Goal: Task Accomplishment & Management: Manage account settings

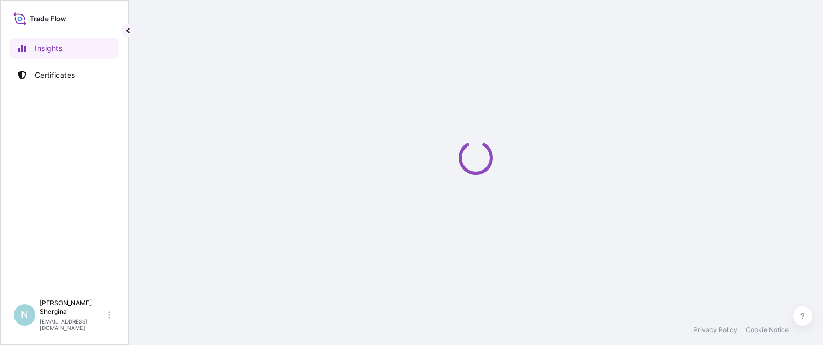
select select "2025"
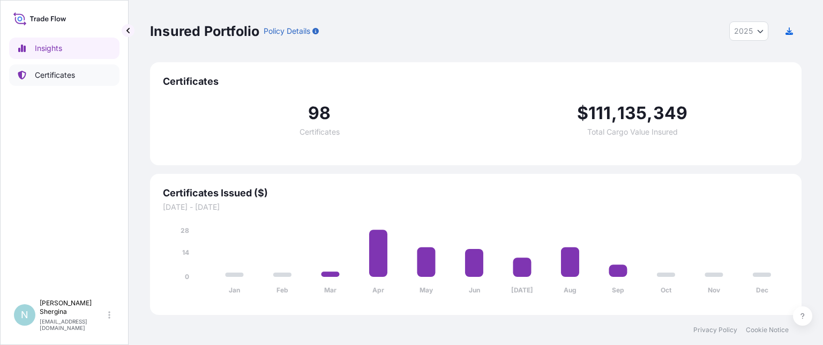
click at [69, 72] on p "Certificates" at bounding box center [55, 75] width 40 height 11
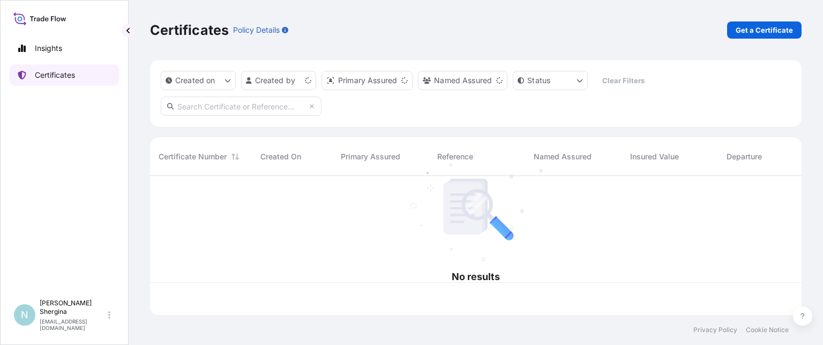
scroll to position [137, 643]
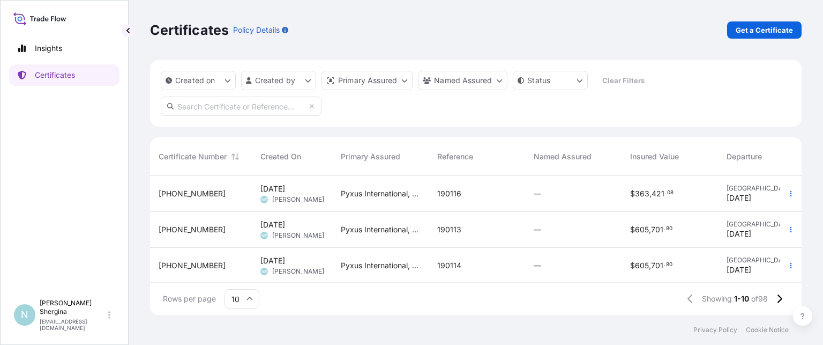
click at [286, 105] on input "text" at bounding box center [241, 105] width 161 height 19
paste input "190101"
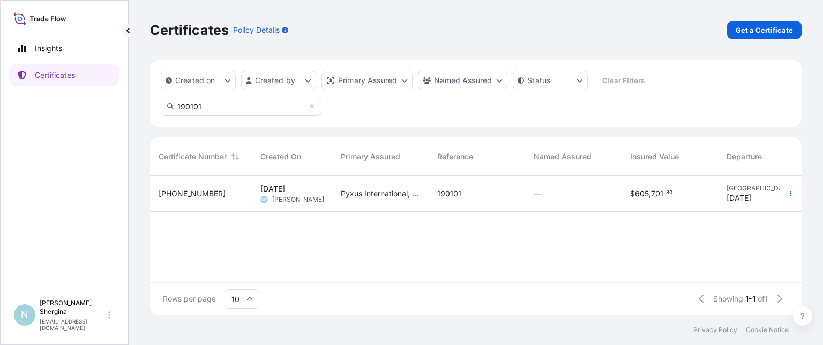
type input "190101"
click at [790, 198] on button "button" at bounding box center [791, 193] width 17 height 17
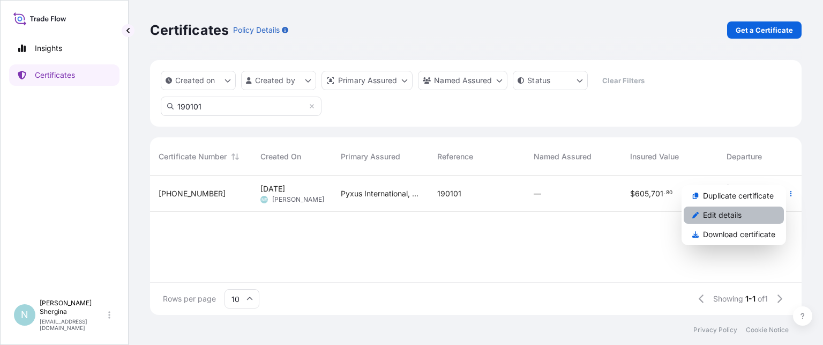
click at [748, 220] on link "Edit details" at bounding box center [734, 214] width 100 height 17
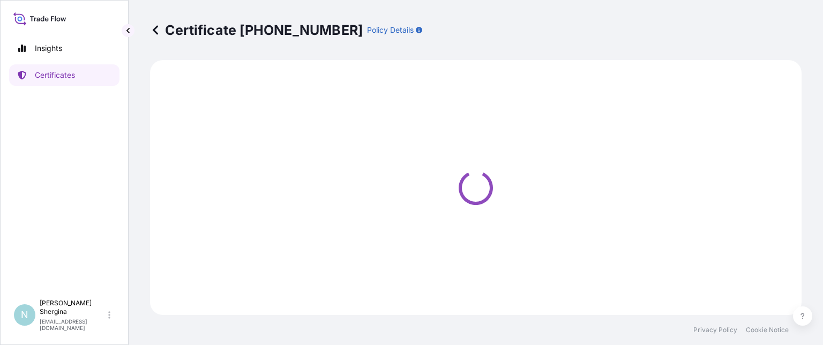
select select "Ocean Vessel"
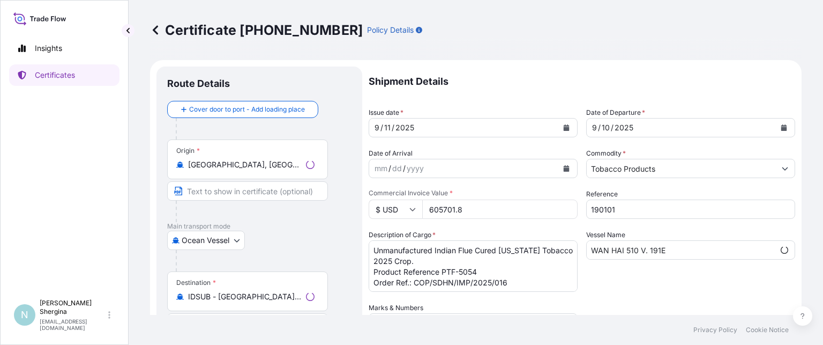
select select "31548"
click at [522, 280] on textarea "Unmanufactured Indian Flue Cured Virginia Tobacco 2025 Crop. Product Reference …" at bounding box center [473, 265] width 209 height 51
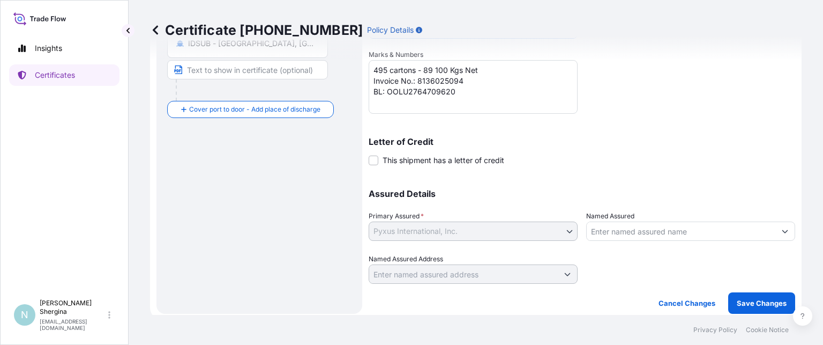
scroll to position [257, 0]
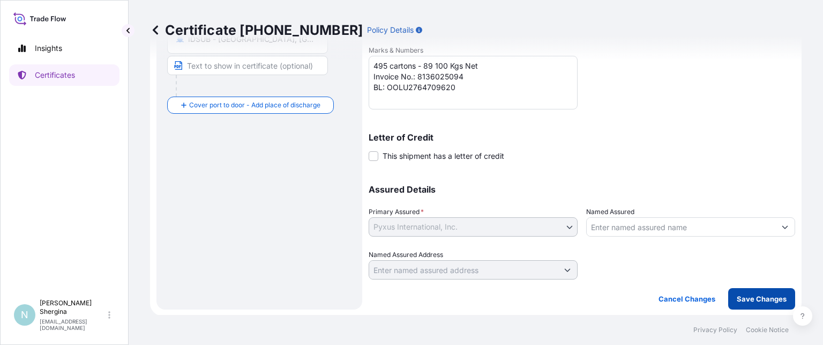
type textarea "Unmanufactured Indian Flue Cured Virginia Tobacco 2025 Crop. Product Reference …"
click at [737, 296] on p "Save Changes" at bounding box center [762, 298] width 50 height 11
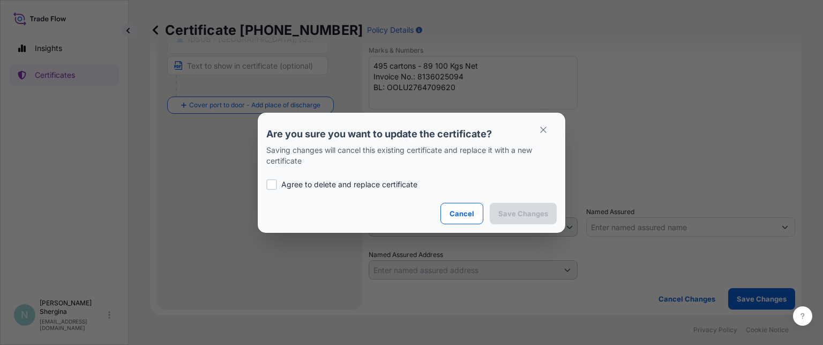
click at [291, 188] on p "Agree to delete and replace certificate" at bounding box center [349, 184] width 136 height 11
checkbox input "true"
click at [522, 209] on p "Save Changes" at bounding box center [524, 213] width 50 height 11
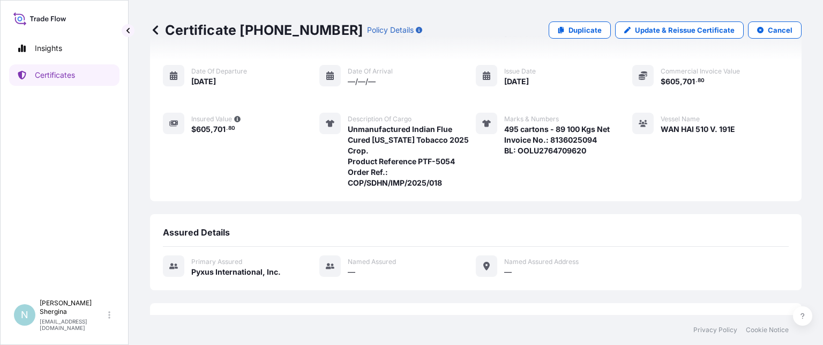
scroll to position [169, 0]
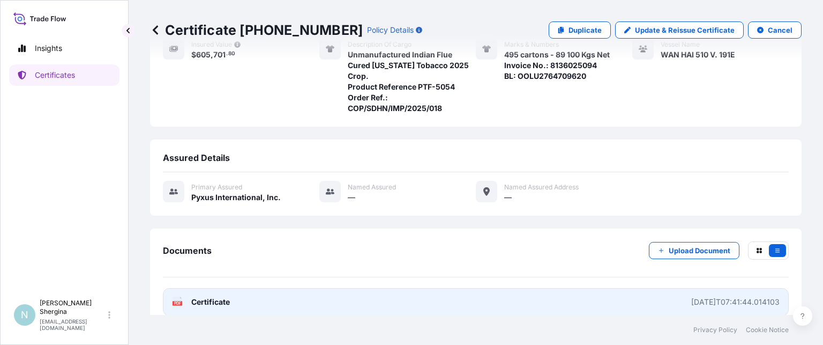
click at [709, 296] on div "2025-09-12T07:41:44.014103" at bounding box center [736, 301] width 88 height 11
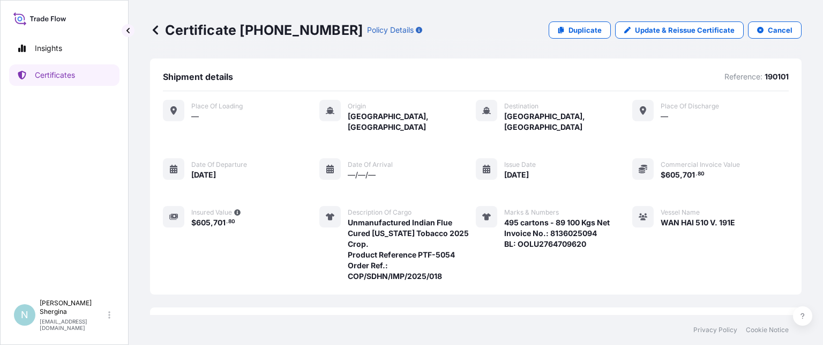
scroll to position [0, 0]
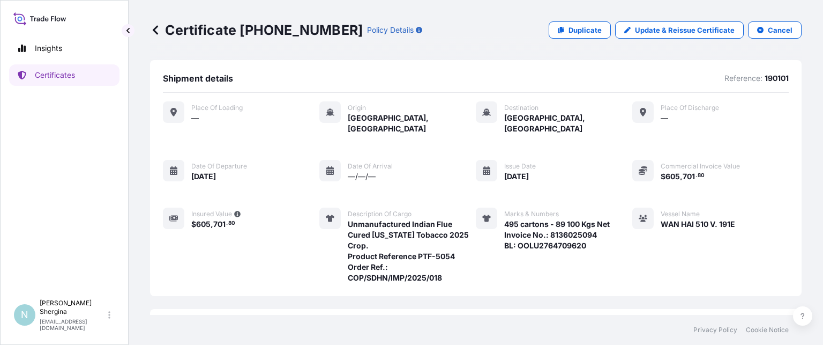
click at [152, 28] on icon at bounding box center [155, 30] width 11 height 11
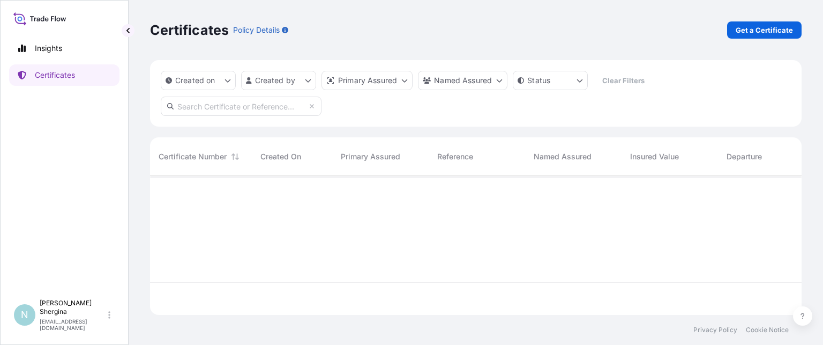
scroll to position [137, 643]
click at [256, 107] on input "text" at bounding box center [241, 105] width 161 height 19
paste input "8136025095"
type input "8136025095"
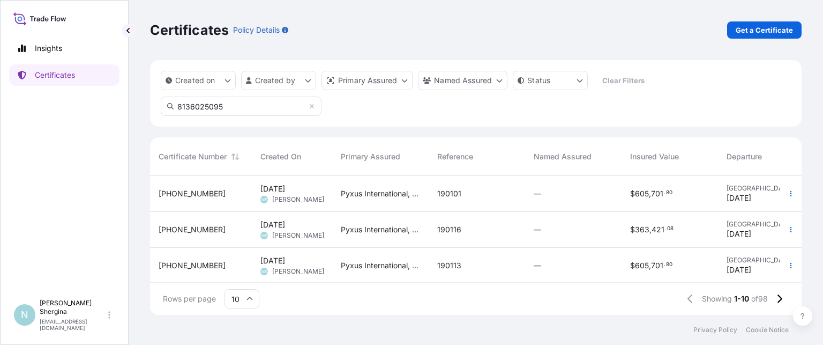
drag, startPoint x: 256, startPoint y: 107, endPoint x: 114, endPoint y: 101, distance: 142.7
click at [118, 100] on div "Insights Certificates N Natalia Shergina nshergina@aointl.com Certificates Poli…" at bounding box center [411, 172] width 823 height 345
click at [788, 266] on icon "button" at bounding box center [791, 265] width 6 height 6
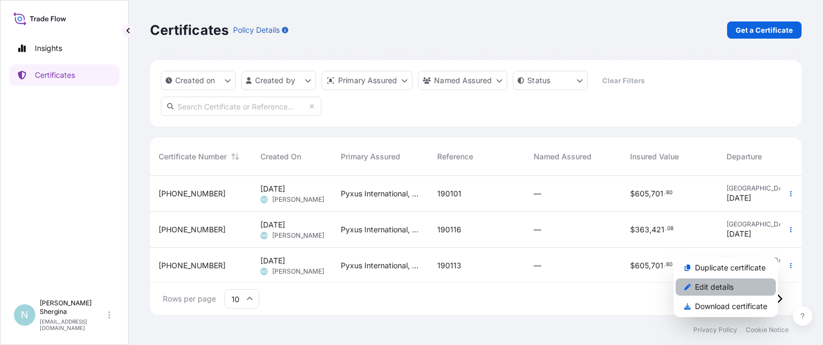
click at [735, 281] on link "Edit details" at bounding box center [726, 286] width 100 height 17
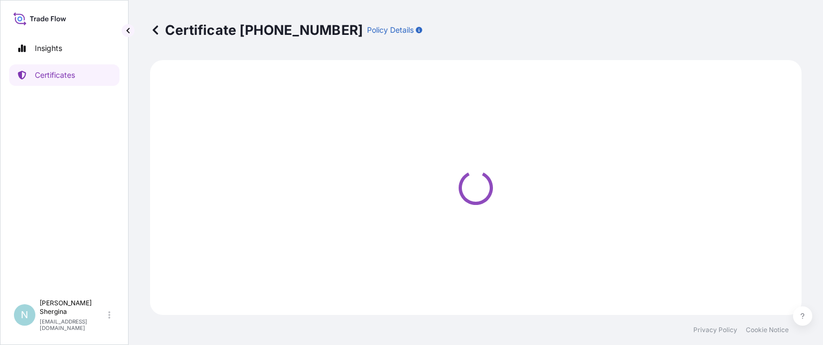
select select "Ocean Vessel"
select select "31548"
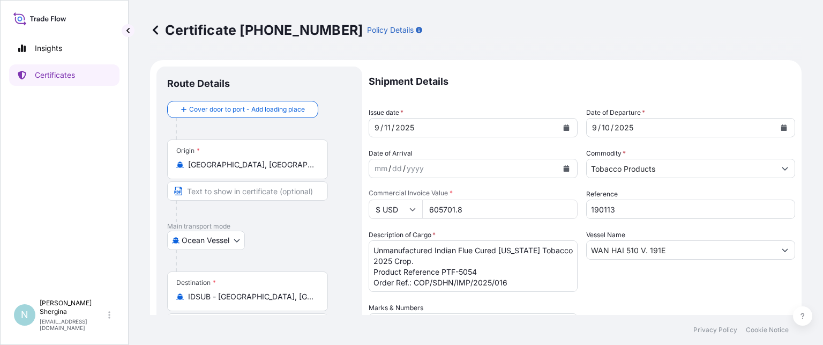
click at [524, 283] on textarea "Unmanufactured Indian Flue Cured Virginia Tobacco 2025 Crop. Product Reference …" at bounding box center [473, 265] width 209 height 51
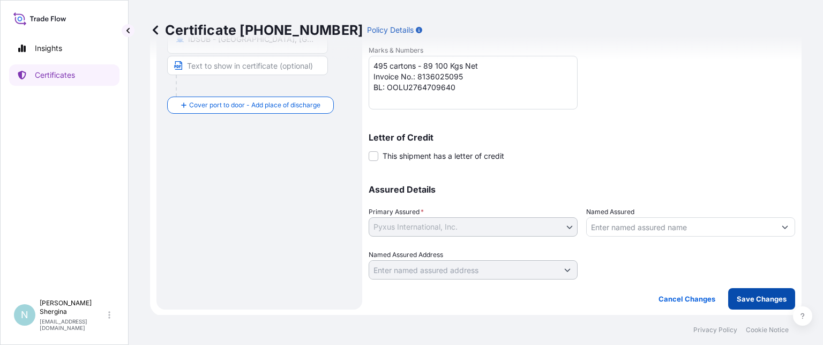
type textarea "Unmanufactured Indian Flue Cured Virginia Tobacco 2025 Crop. Product Reference …"
click at [739, 295] on p "Save Changes" at bounding box center [762, 298] width 50 height 11
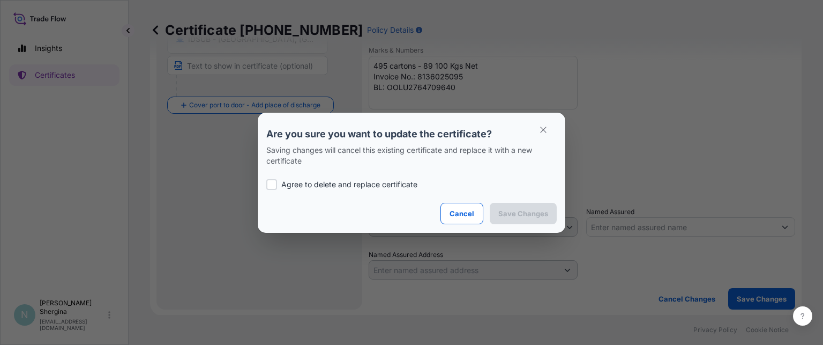
click at [273, 180] on div at bounding box center [271, 184] width 11 height 11
checkbox input "true"
click at [540, 212] on p "Save Changes" at bounding box center [524, 213] width 50 height 11
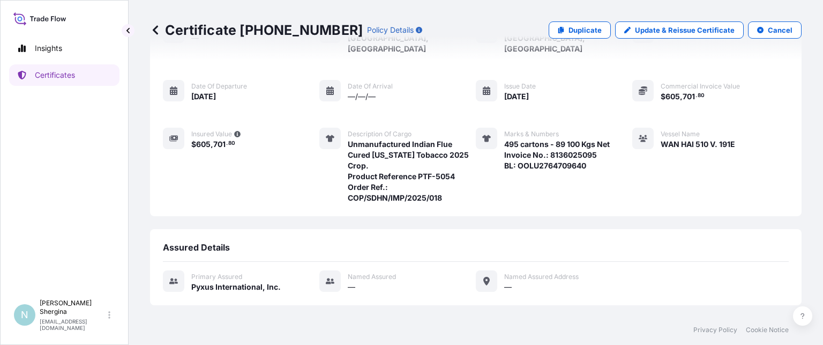
scroll to position [169, 0]
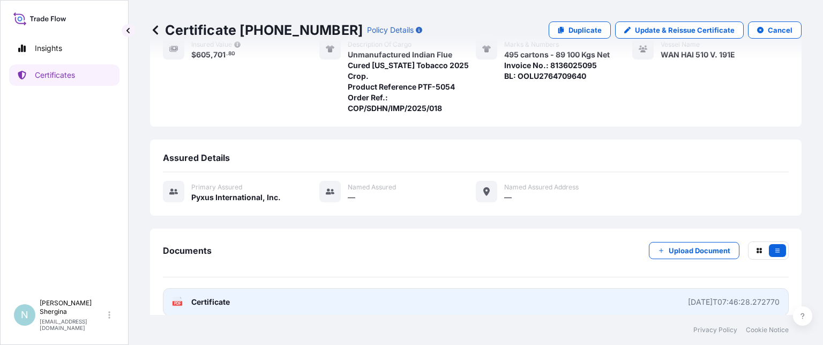
click at [737, 296] on div "2025-09-12T07:46:28.272770" at bounding box center [734, 301] width 92 height 11
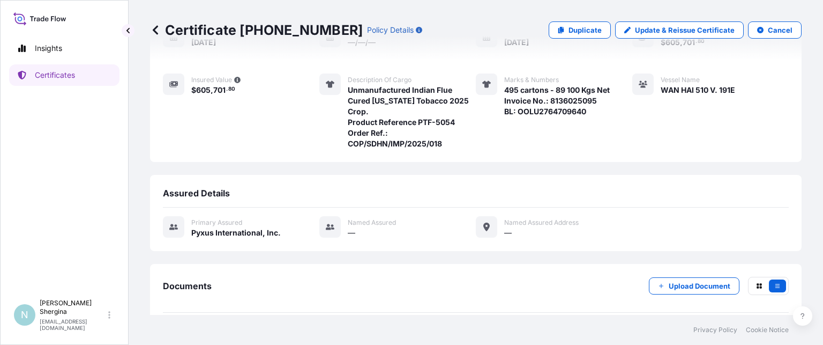
scroll to position [9, 0]
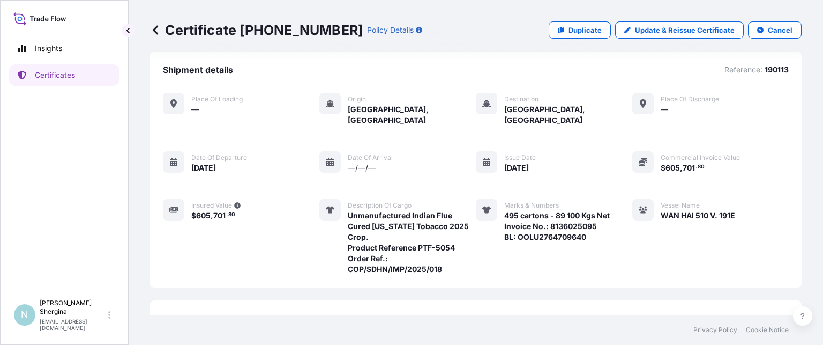
click at [157, 31] on icon at bounding box center [155, 30] width 11 height 11
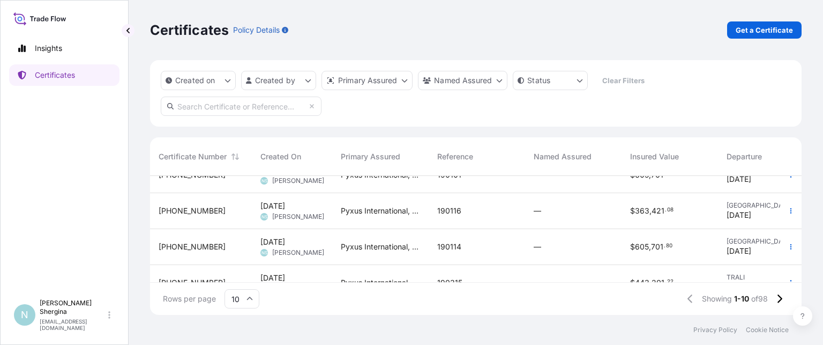
scroll to position [64, 0]
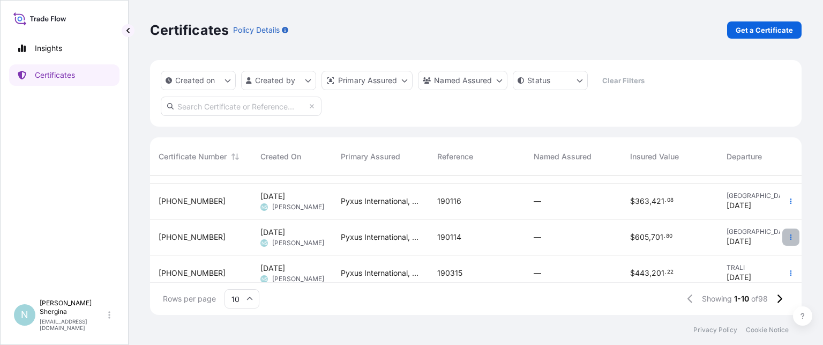
click at [785, 241] on button "button" at bounding box center [791, 236] width 17 height 17
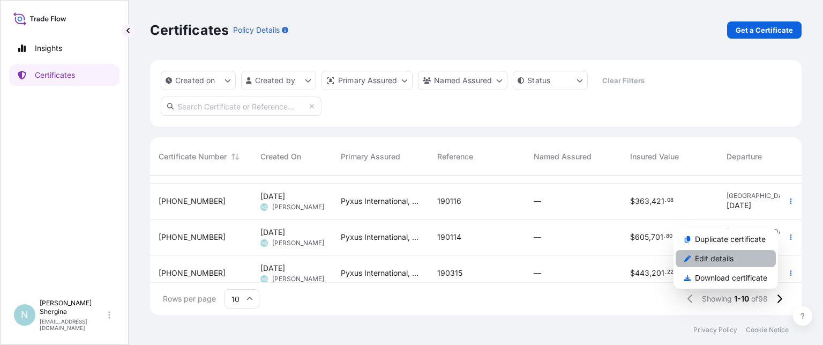
click at [742, 255] on link "Edit details" at bounding box center [726, 258] width 100 height 17
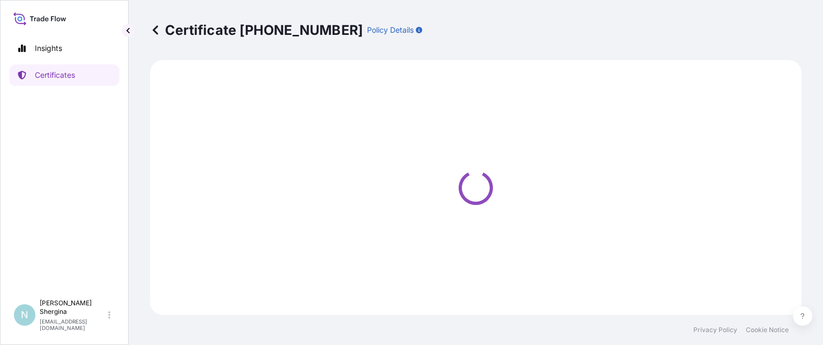
select select "Ocean Vessel"
select select "31548"
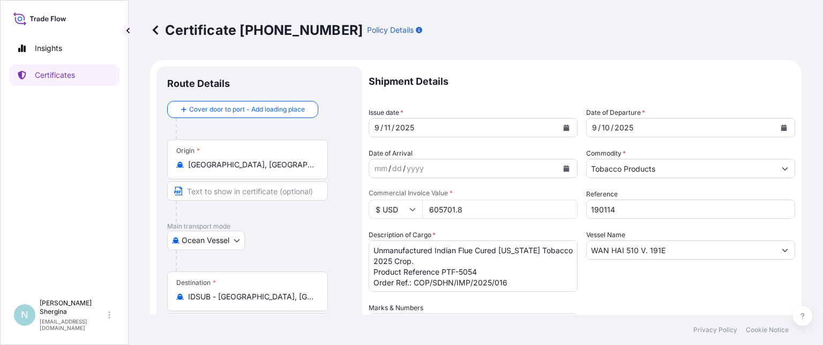
click at [526, 282] on textarea "Unmanufactured Indian Flue Cured Virginia Tobacco 2025 Crop. Product Reference …" at bounding box center [473, 265] width 209 height 51
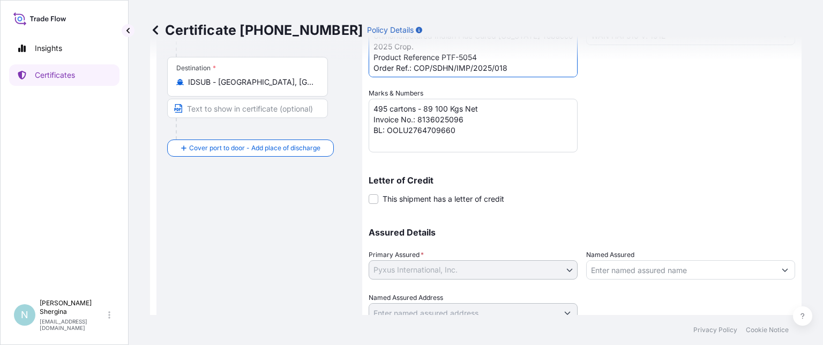
scroll to position [257, 0]
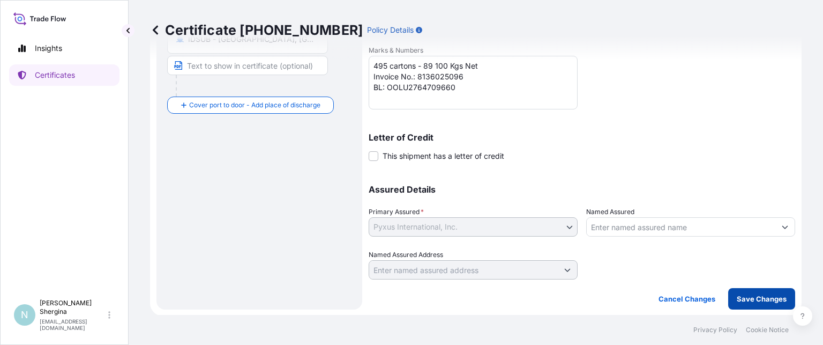
type textarea "Unmanufactured Indian Flue Cured Virginia Tobacco 2025 Crop. Product Reference …"
click at [753, 297] on p "Save Changes" at bounding box center [762, 298] width 50 height 11
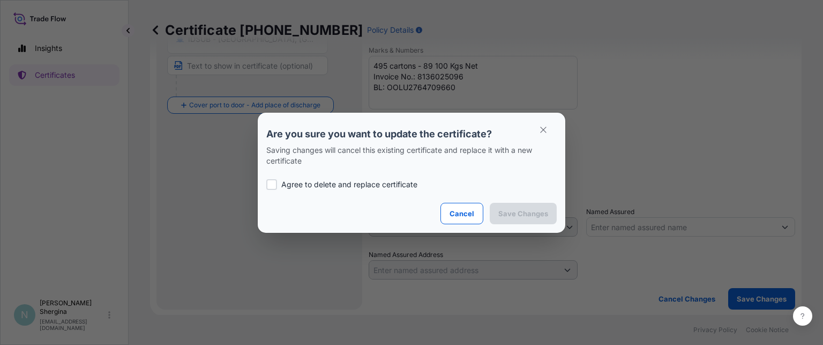
click at [365, 184] on p "Agree to delete and replace certificate" at bounding box center [349, 184] width 136 height 11
checkbox input "true"
click at [521, 211] on p "Save Changes" at bounding box center [524, 213] width 50 height 11
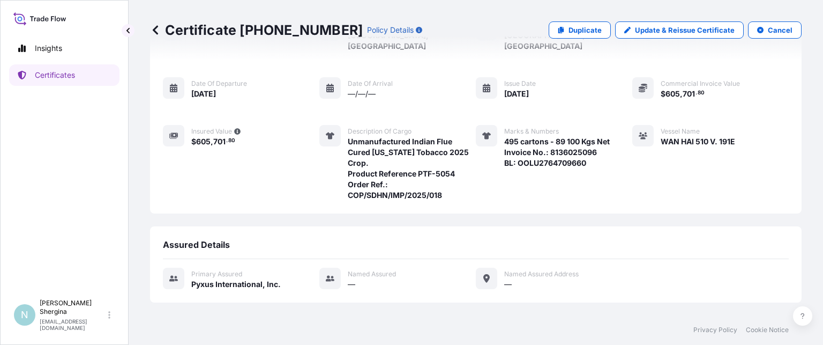
scroll to position [169, 0]
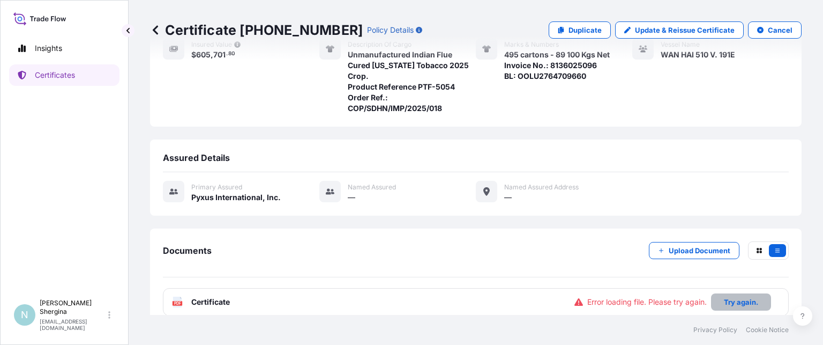
click at [753, 293] on button "Try again." at bounding box center [741, 301] width 60 height 17
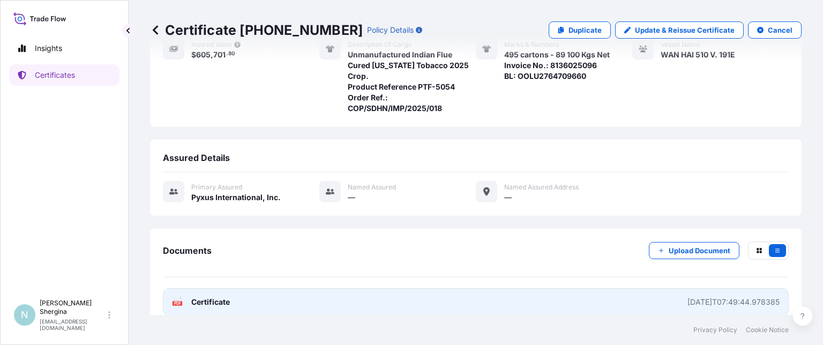
click at [753, 296] on div "2025-09-12T07:49:44.978385" at bounding box center [734, 301] width 92 height 11
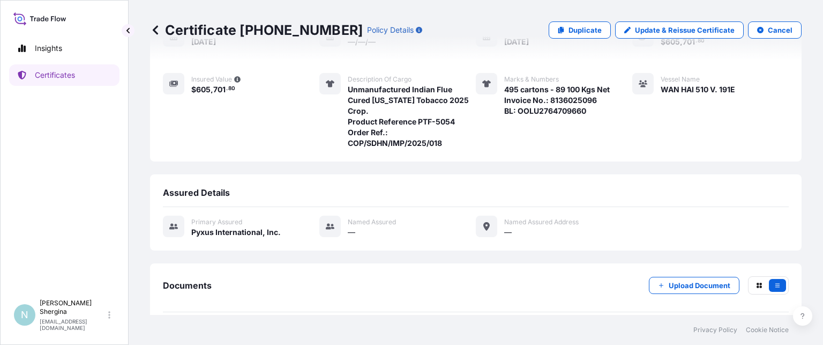
scroll to position [116, 0]
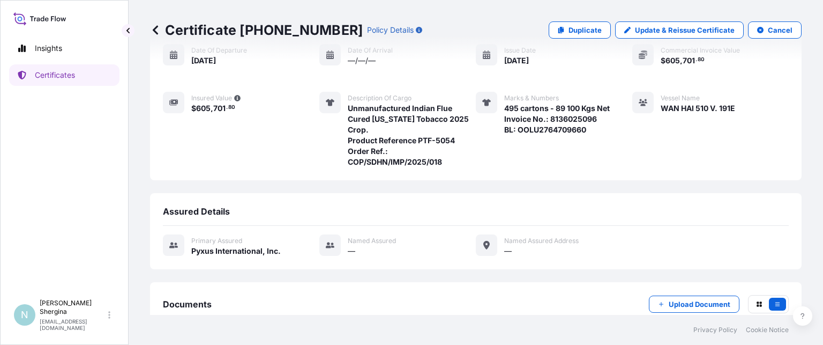
click at [157, 29] on icon at bounding box center [155, 30] width 11 height 11
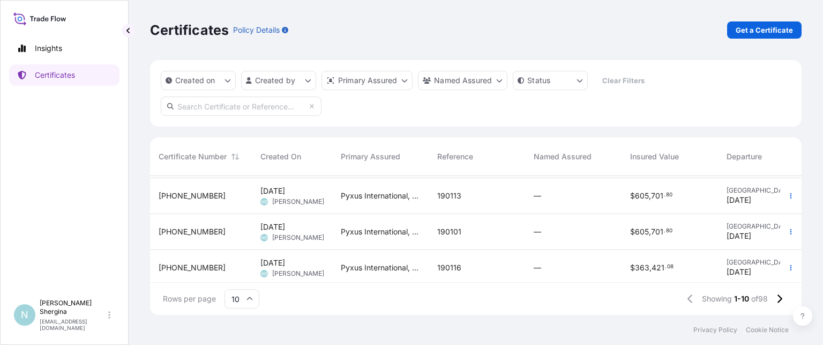
scroll to position [65, 0]
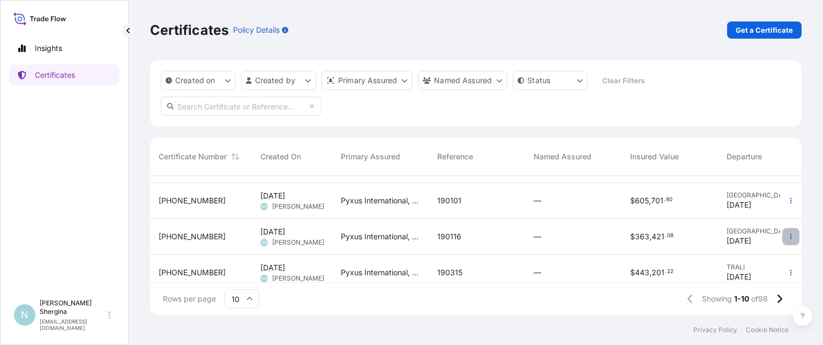
click at [788, 235] on icon "button" at bounding box center [791, 236] width 6 height 6
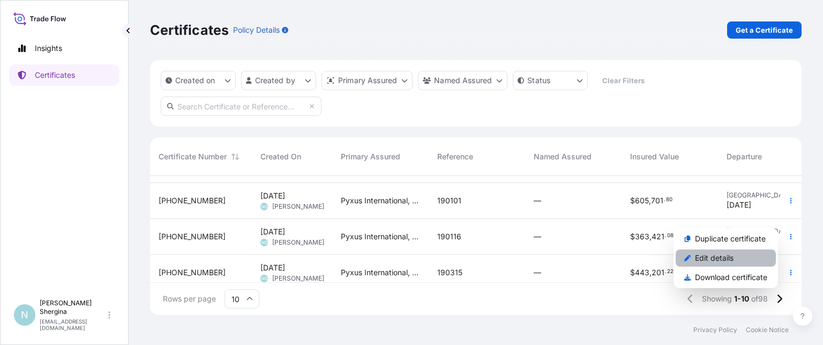
click at [746, 253] on link "Edit details" at bounding box center [726, 257] width 100 height 17
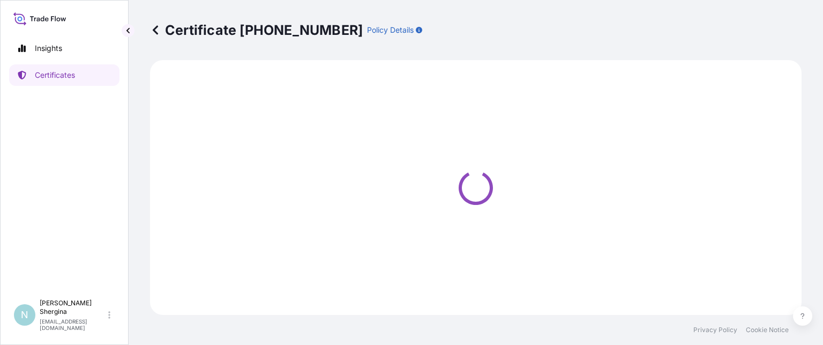
select select "Ocean Vessel"
select select "31548"
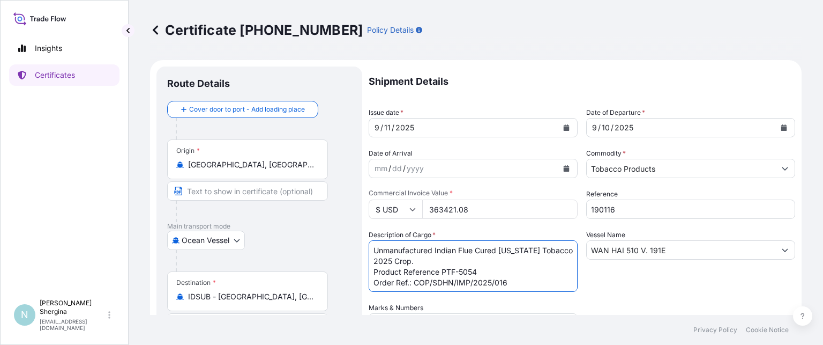
click at [523, 283] on textarea "Unmanufactured Indian Flue Cured Virginia Tobacco 2025 Crop. Product Reference …" at bounding box center [473, 265] width 209 height 51
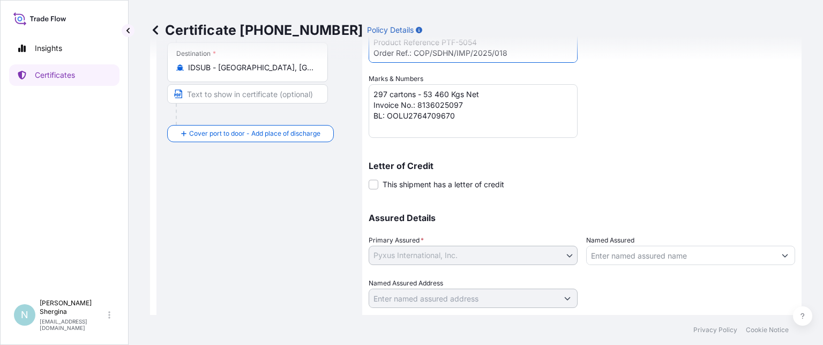
scroll to position [257, 0]
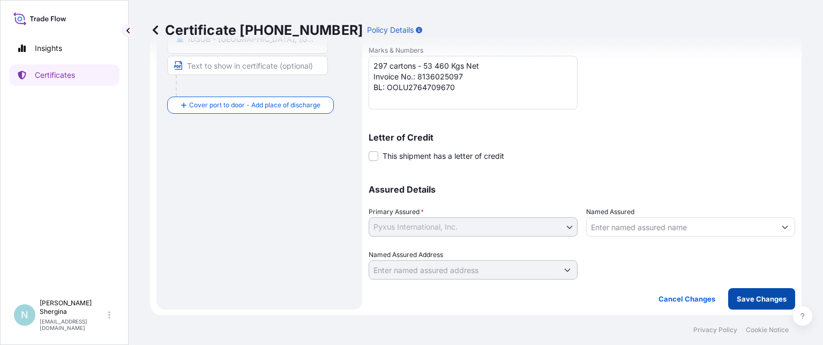
type textarea "Unmanufactured Indian Flue Cured Virginia Tobacco 2025 Crop. Product Reference …"
click at [767, 298] on p "Save Changes" at bounding box center [762, 298] width 50 height 11
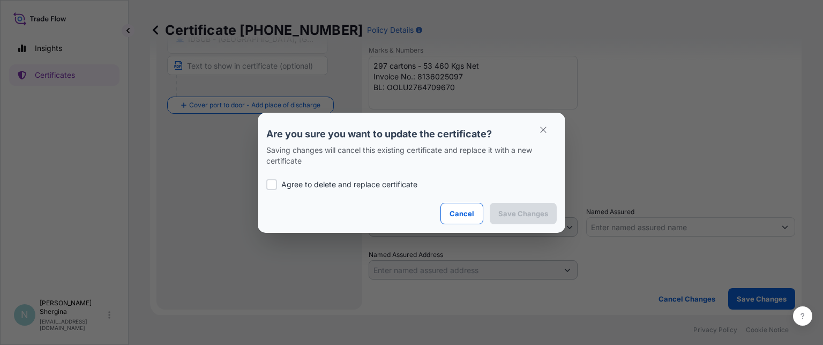
click at [401, 179] on p "Agree to delete and replace certificate" at bounding box center [349, 184] width 136 height 11
checkbox input "true"
click at [508, 208] on p "Save Changes" at bounding box center [524, 213] width 50 height 11
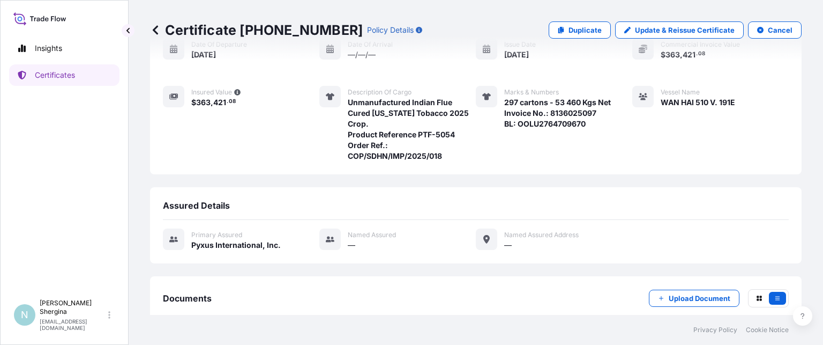
scroll to position [169, 0]
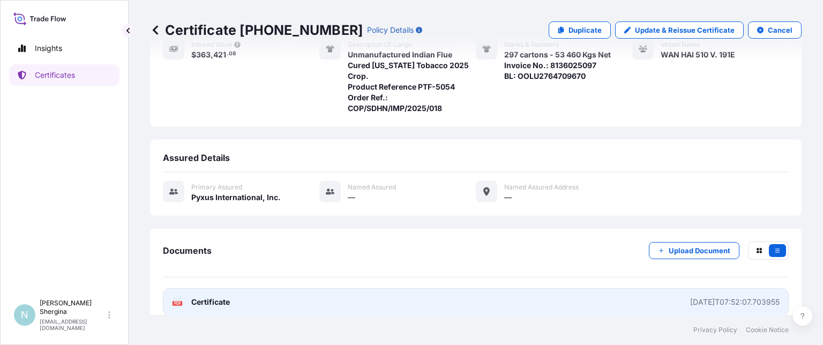
click at [722, 296] on div "2025-09-12T07:52:07.703955" at bounding box center [736, 301] width 90 height 11
